Goal: Check status: Check status

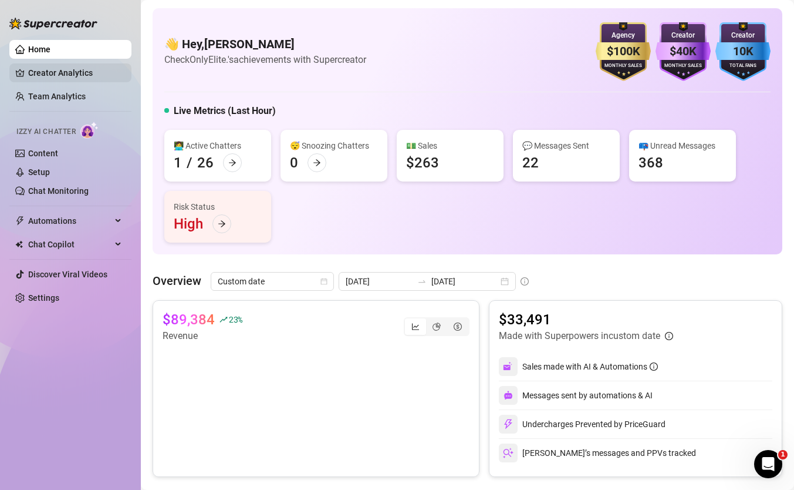
scroll to position [484, 0]
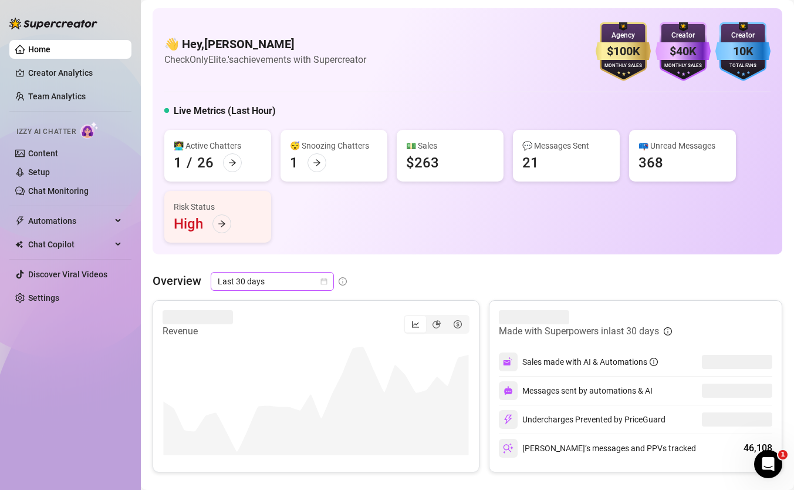
click at [281, 278] on span "Last 30 days" at bounding box center [272, 281] width 109 height 18
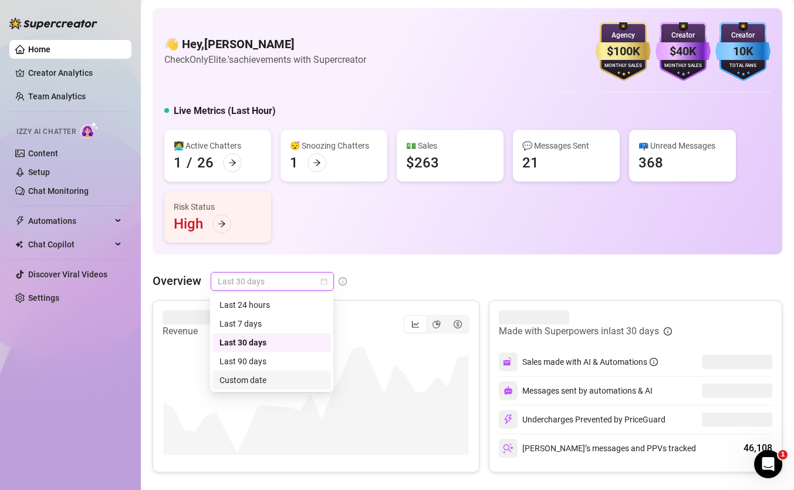
click at [266, 373] on div "Custom date" at bounding box center [272, 379] width 105 height 13
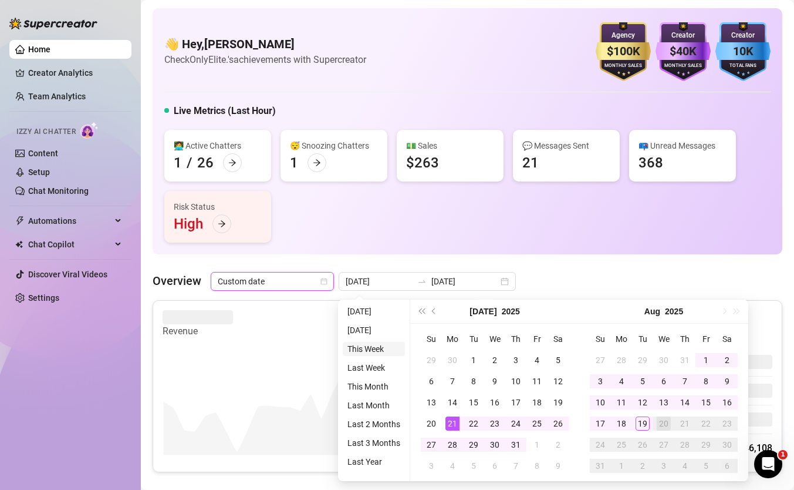
type input "[DATE]"
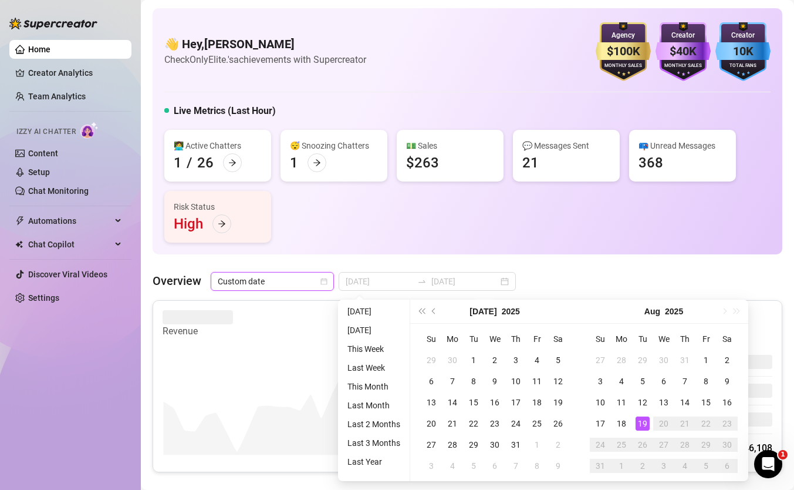
type input "2025-07-21"
type input "2025-08-20"
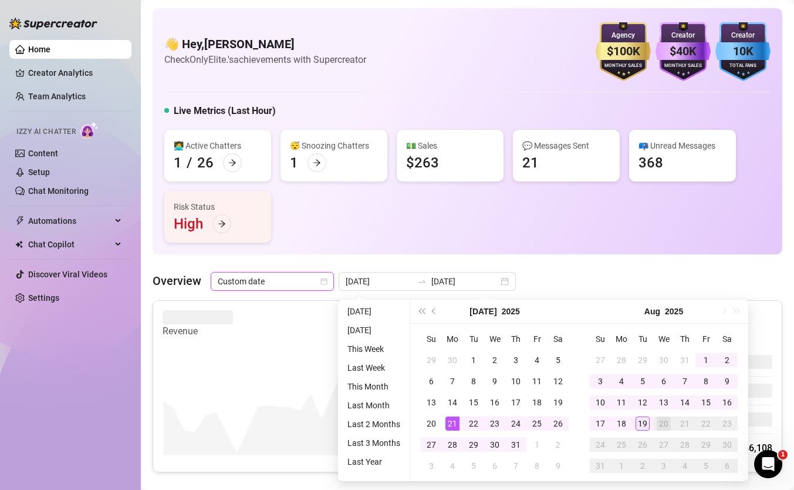
type input "[DATE]"
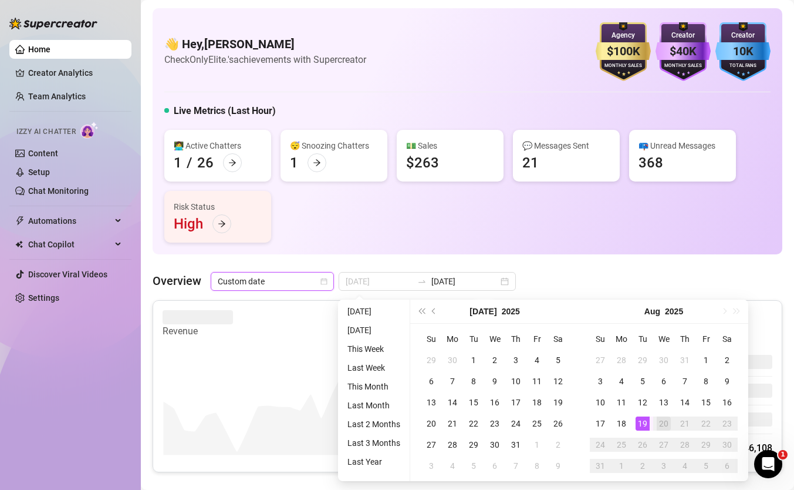
click at [639, 422] on div "19" at bounding box center [643, 423] width 14 height 14
type input "[DATE]"
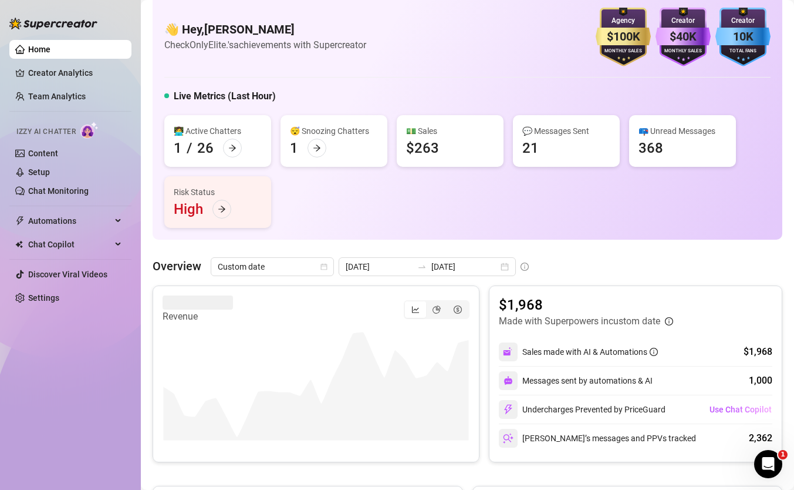
scroll to position [31, 0]
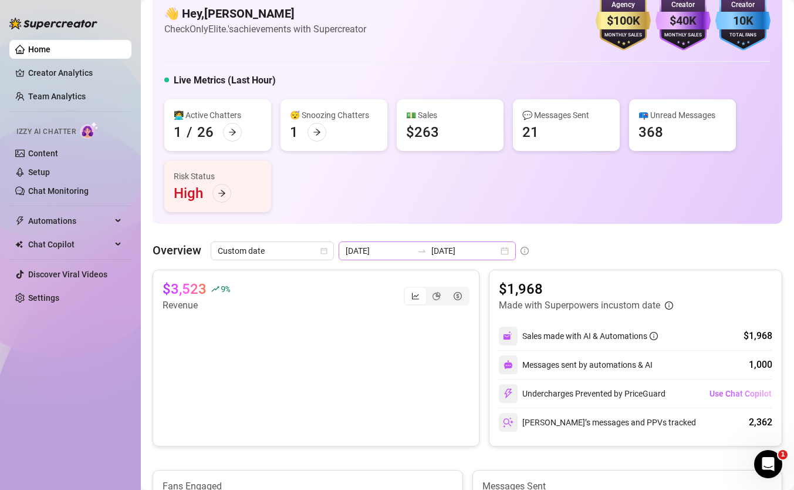
click at [419, 251] on icon "swap-right" at bounding box center [422, 251] width 7 height 2
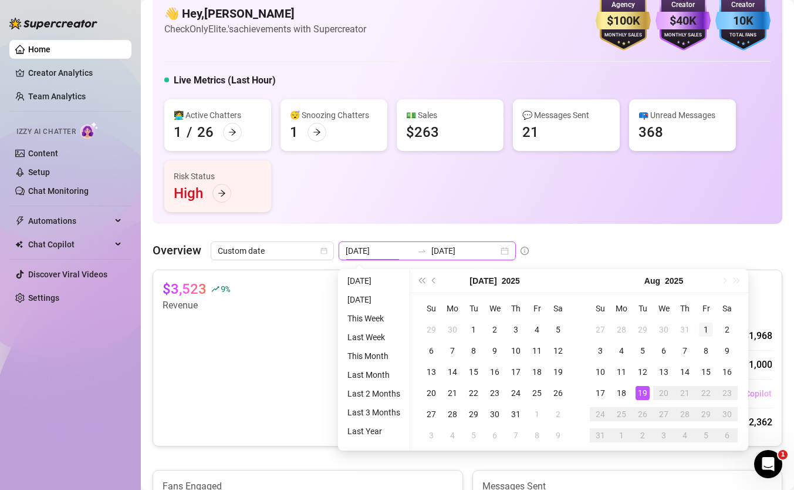
type input "[DATE]"
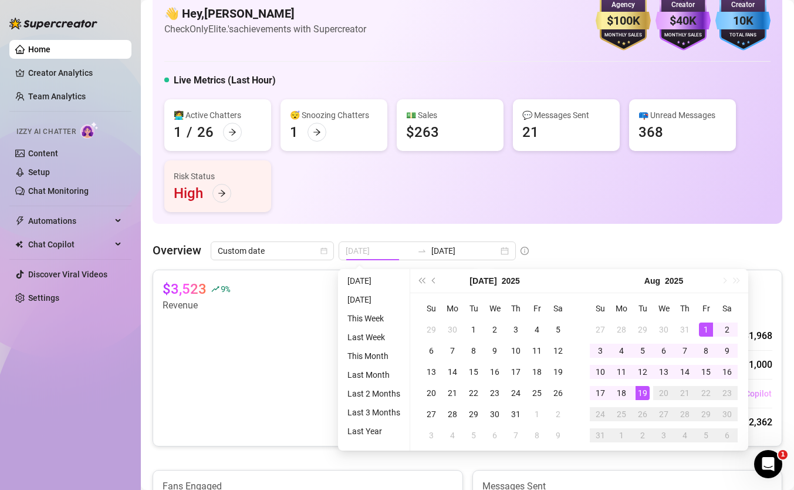
click at [703, 331] on div "1" at bounding box center [706, 329] width 14 height 14
type input "[DATE]"
click at [644, 393] on div "19" at bounding box center [643, 393] width 14 height 14
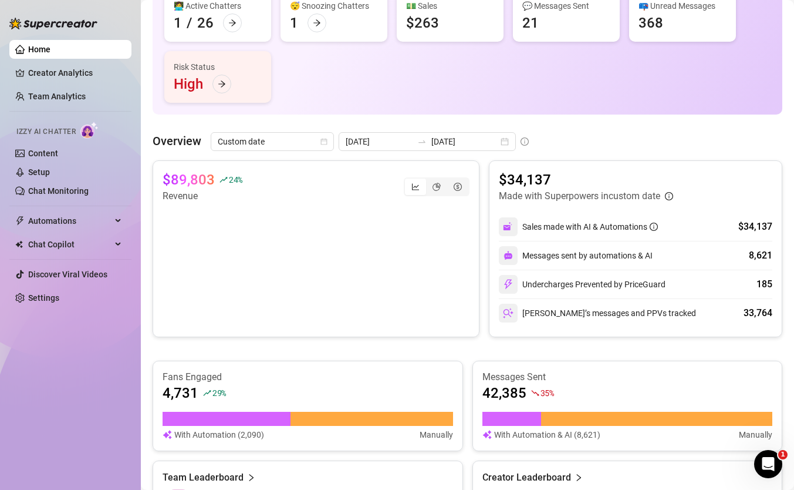
scroll to position [129, 0]
